Goal: Task Accomplishment & Management: Manage account settings

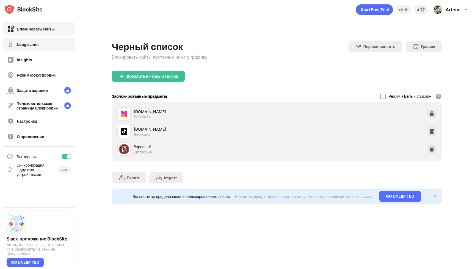
click at [57, 45] on div "Usage Limit" at bounding box center [38, 44] width 71 height 13
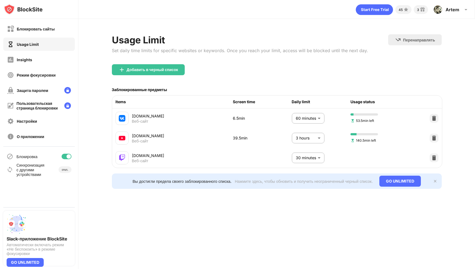
click at [314, 117] on body "Блокировать сайты Usage Limit Insights Режим фокусировки Защита паролем Пользов…" at bounding box center [237, 134] width 475 height 269
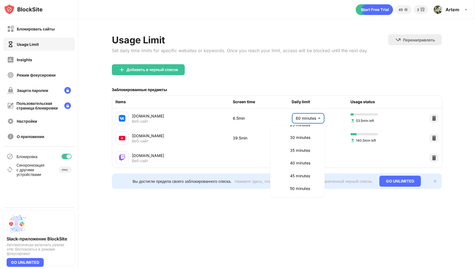
scroll to position [72, 0]
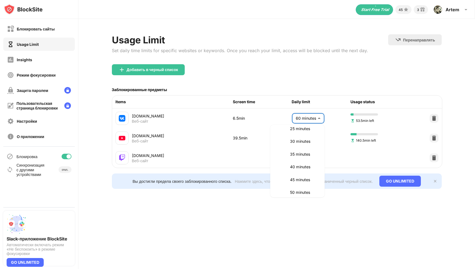
click at [301, 143] on p "30 minutes" at bounding box center [304, 141] width 28 height 6
type input "**"
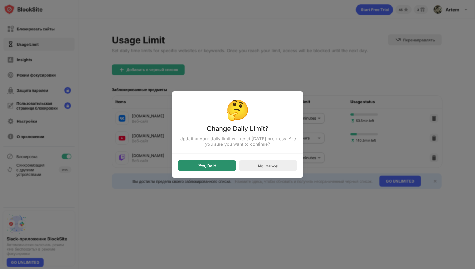
click at [213, 165] on div "Yes, Do It" at bounding box center [206, 166] width 17 height 4
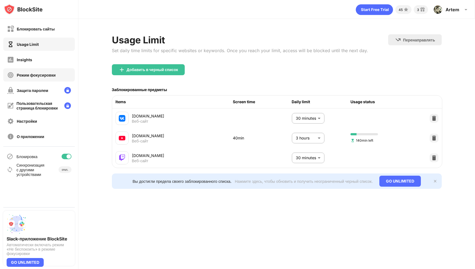
click at [54, 76] on div "Режим фокусировки" at bounding box center [36, 75] width 39 height 5
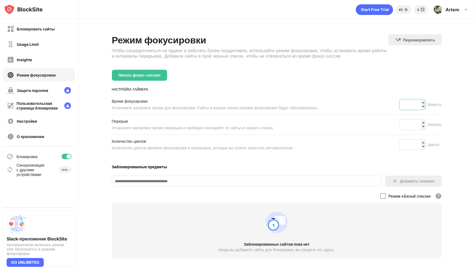
click at [414, 103] on input "**" at bounding box center [412, 104] width 26 height 11
click at [62, 61] on div "Insights" at bounding box center [38, 59] width 71 height 13
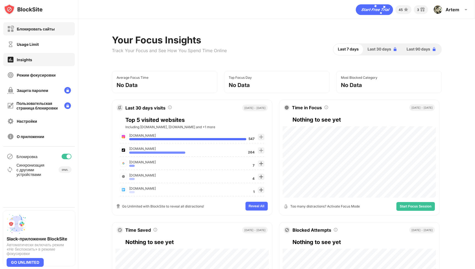
click at [50, 27] on div "Блокировать сайты" at bounding box center [36, 29] width 38 height 5
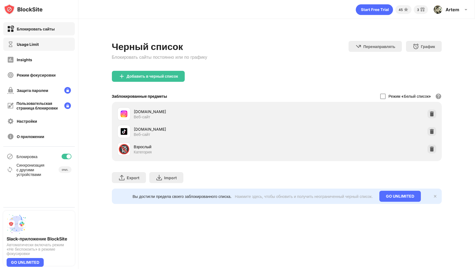
click at [47, 43] on div "Usage Limit" at bounding box center [38, 44] width 71 height 13
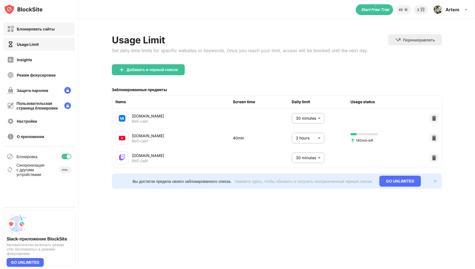
click at [50, 31] on div "Блокировать сайты" at bounding box center [31, 29] width 48 height 7
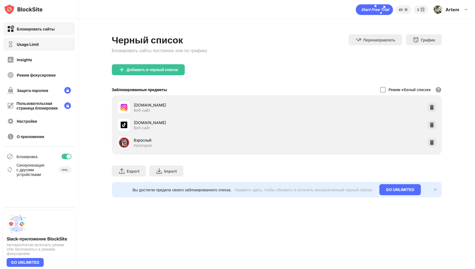
click at [47, 45] on div "Usage Limit" at bounding box center [38, 44] width 71 height 13
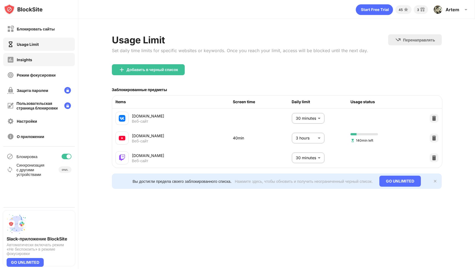
click at [48, 59] on div "Insights" at bounding box center [38, 59] width 71 height 13
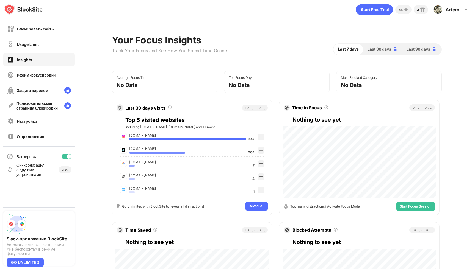
click at [235, 137] on div "[DOMAIN_NAME]" at bounding box center [187, 135] width 117 height 5
click at [47, 71] on div "Режим фокусировки" at bounding box center [38, 74] width 71 height 13
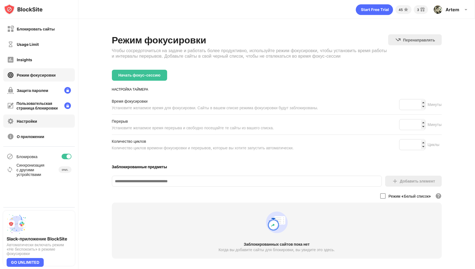
click at [44, 123] on div "Настройки" at bounding box center [38, 121] width 71 height 13
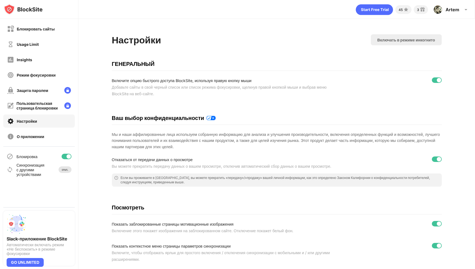
click at [66, 170] on div "откл." at bounding box center [65, 169] width 6 height 3
click at [69, 171] on div "откл." at bounding box center [65, 170] width 13 height 7
click at [37, 170] on div "Синхронизация с другими устройствами" at bounding box center [30, 170] width 28 height 14
click at [64, 170] on div "откл." at bounding box center [65, 169] width 6 height 3
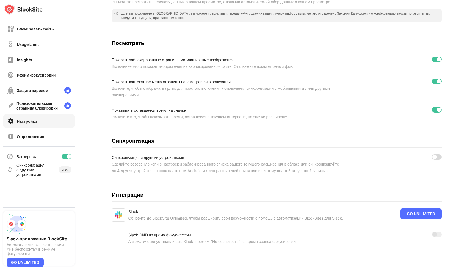
scroll to position [182, 0]
click at [49, 76] on div "Режим фокусировки" at bounding box center [36, 75] width 39 height 5
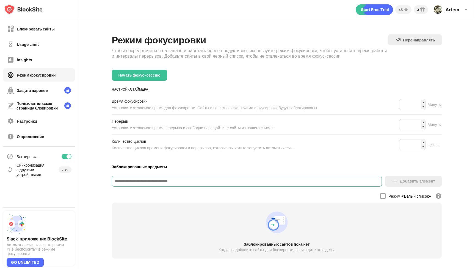
click at [207, 182] on input at bounding box center [247, 181] width 270 height 11
type input "******"
type input "*"
paste input "**********"
drag, startPoint x: 149, startPoint y: 181, endPoint x: 136, endPoint y: 180, distance: 13.2
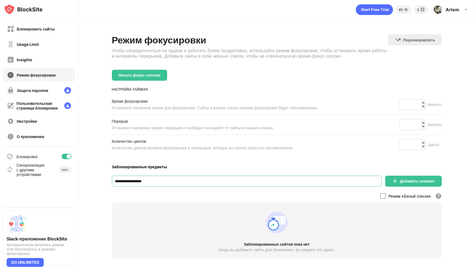
click at [136, 180] on input "**********" at bounding box center [247, 181] width 270 height 11
drag, startPoint x: 125, startPoint y: 179, endPoint x: 106, endPoint y: 180, distance: 19.2
click at [106, 180] on div "**********" at bounding box center [276, 160] width 397 height 283
type input "******"
click at [398, 184] on div "Добавить элемент" at bounding box center [413, 181] width 57 height 11
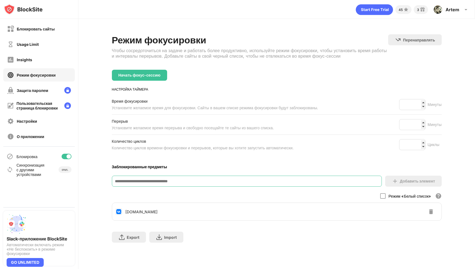
click at [164, 181] on input at bounding box center [247, 181] width 270 height 11
paste input "**********"
paste input
drag, startPoint x: 126, startPoint y: 180, endPoint x: 102, endPoint y: 180, distance: 23.9
click at [102, 180] on div "Режим фокусировки Чтобы сосредоточиться на задаче и работать более продуктивно,…" at bounding box center [276, 141] width 397 height 245
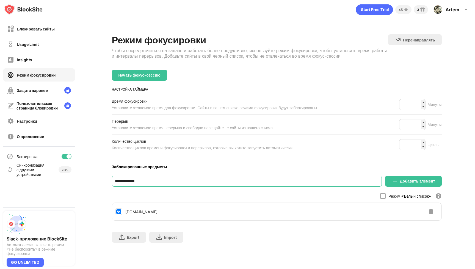
click at [145, 182] on input "**********" at bounding box center [247, 181] width 270 height 11
type input "**********"
click at [423, 181] on div "Добавить элемент" at bounding box center [417, 181] width 35 height 4
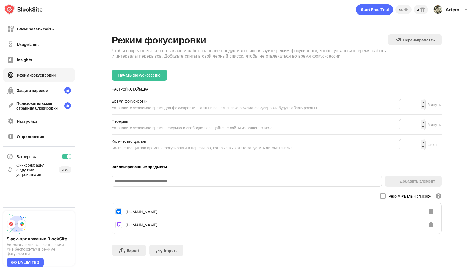
click at [161, 181] on input at bounding box center [247, 181] width 270 height 11
click at [54, 29] on div "Блокировать сайты" at bounding box center [36, 29] width 38 height 5
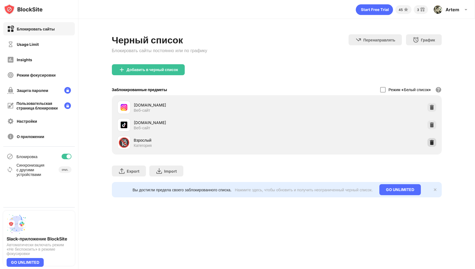
click at [430, 142] on img at bounding box center [431, 142] width 5 height 5
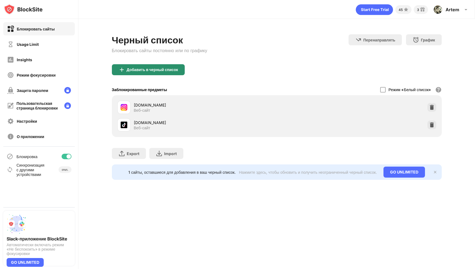
click at [171, 71] on div "Добавить в черный список" at bounding box center [152, 70] width 51 height 4
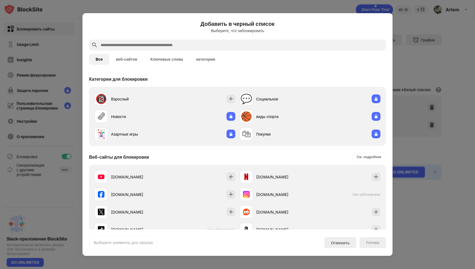
click at [190, 48] on input "text" at bounding box center [242, 45] width 284 height 7
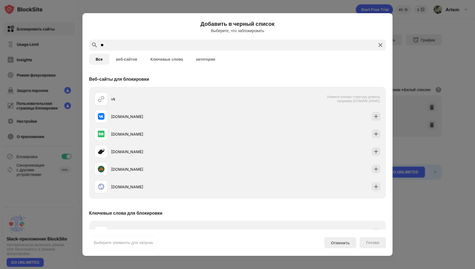
type input "**"
click at [420, 59] on div at bounding box center [237, 134] width 475 height 269
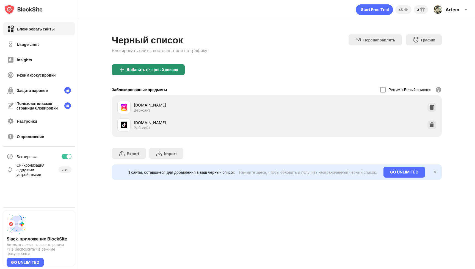
click at [129, 66] on div "Добавить в черный список" at bounding box center [148, 69] width 73 height 11
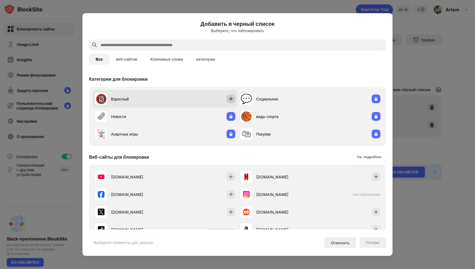
click at [230, 101] on img at bounding box center [230, 98] width 5 height 5
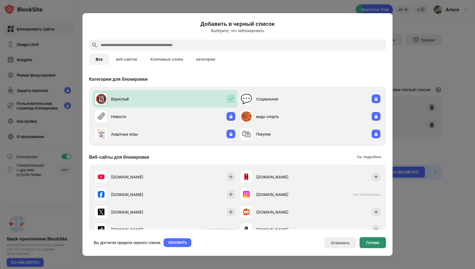
click at [370, 244] on div "Готово" at bounding box center [372, 243] width 13 height 4
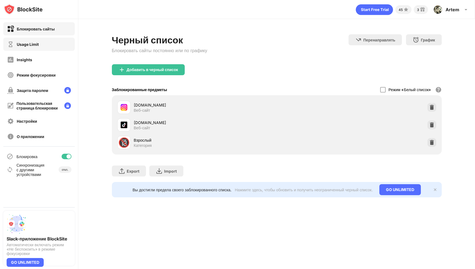
click at [44, 42] on div "Usage Limit" at bounding box center [38, 44] width 71 height 13
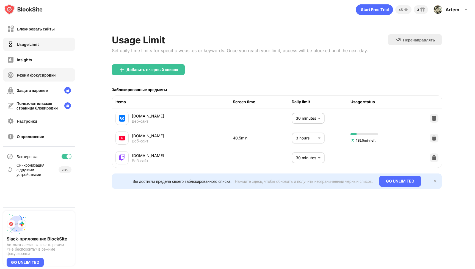
click at [44, 74] on div "Режим фокусировки" at bounding box center [36, 75] width 39 height 5
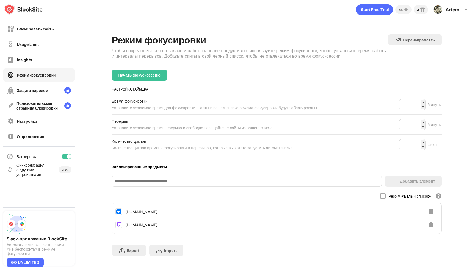
click at [153, 179] on input at bounding box center [247, 181] width 270 height 11
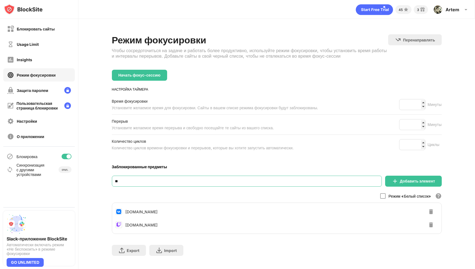
type input "*"
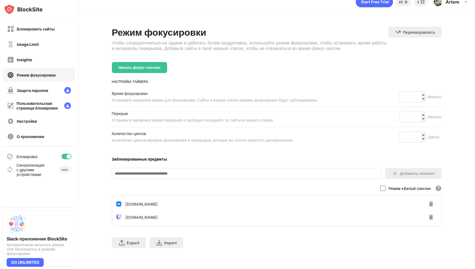
click at [238, 185] on div "Режим «Белый список» Блокировать все сайты, кроме тех, которые находятся в ваше…" at bounding box center [277, 188] width 330 height 7
click at [420, 92] on input "**" at bounding box center [412, 97] width 26 height 11
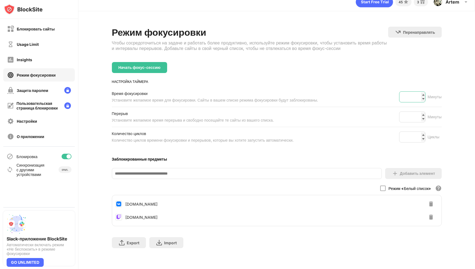
type input "**"
click at [420, 92] on input "**" at bounding box center [412, 97] width 26 height 11
click at [260, 80] on div "НАСТРОЙКА ТАЙМЕРА" at bounding box center [277, 82] width 330 height 4
click at [161, 65] on div "Начать фокус-сессию" at bounding box center [139, 67] width 55 height 11
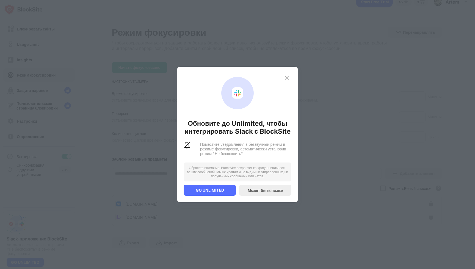
scroll to position [0, 0]
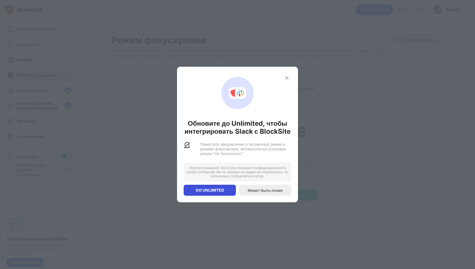
click at [229, 194] on div "GO UNLIMITED" at bounding box center [210, 190] width 52 height 11
click at [271, 192] on div "Может быть позже" at bounding box center [265, 190] width 35 height 5
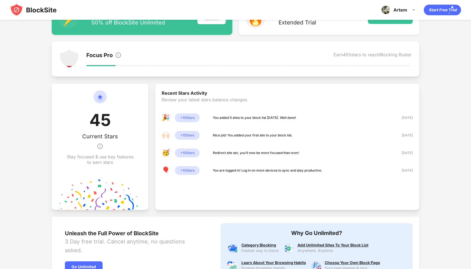
scroll to position [74, 0]
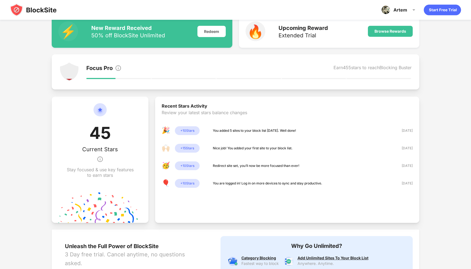
click at [131, 154] on div "45 Current Stars Stay focused & use key features to earn stars" at bounding box center [100, 140] width 70 height 75
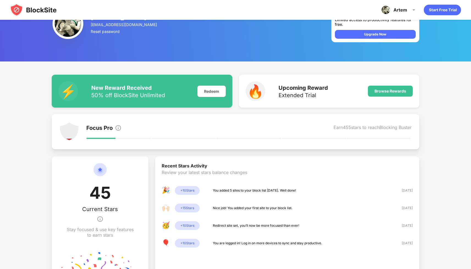
scroll to position [9, 0]
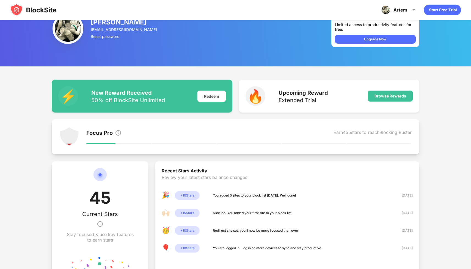
click at [134, 139] on div "Focus Pro Earn 455 stars to reach Blocking Buster" at bounding box center [248, 137] width 325 height 20
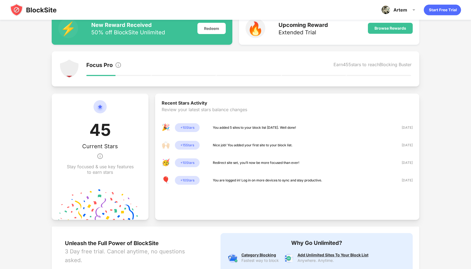
scroll to position [0, 0]
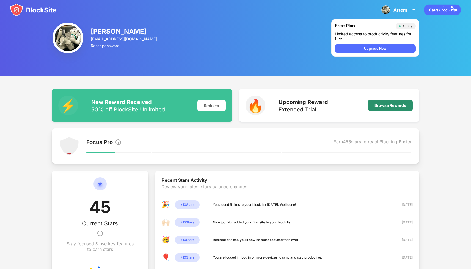
click at [377, 106] on div "Browse Rewards" at bounding box center [390, 105] width 32 height 4
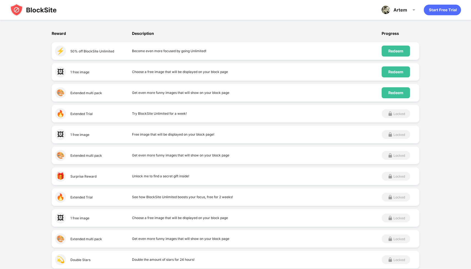
scroll to position [95, 0]
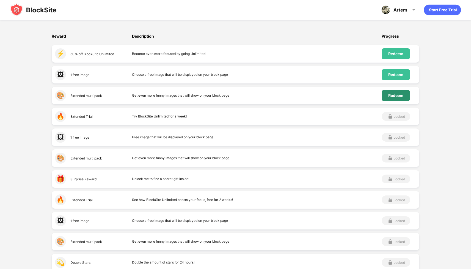
click at [397, 97] on div "Redeem" at bounding box center [395, 95] width 15 height 4
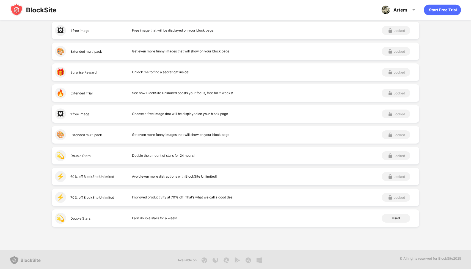
scroll to position [203, 0]
click at [409, 12] on div "Artem Artem Poleshko View Account Insights Premium Rewards Settings Support Log…" at bounding box center [399, 9] width 42 height 13
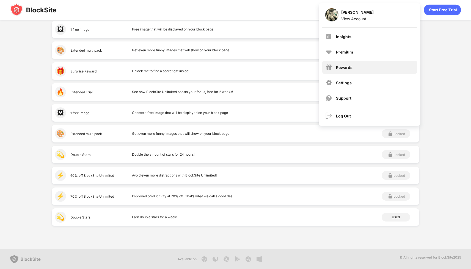
click at [374, 63] on div "Rewards" at bounding box center [369, 67] width 95 height 13
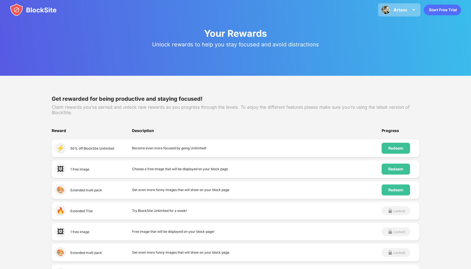
click at [398, 9] on div "Artem" at bounding box center [400, 9] width 14 height 5
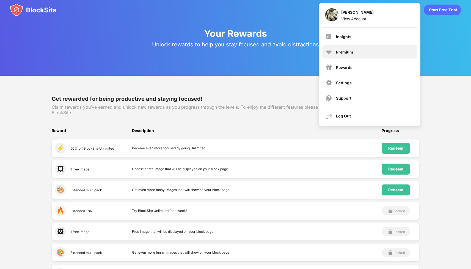
click at [377, 53] on div "Premium" at bounding box center [369, 51] width 95 height 13
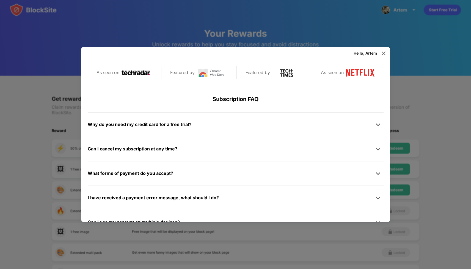
scroll to position [262, 0]
